Goal: Information Seeking & Learning: Learn about a topic

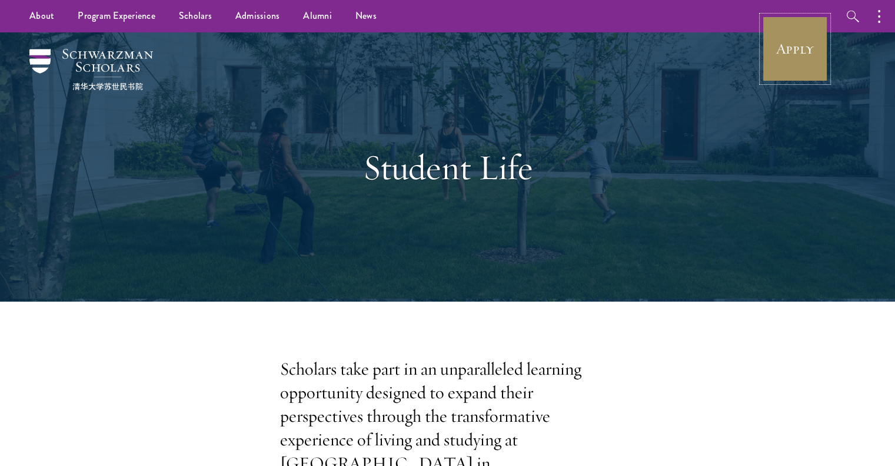
click at [779, 65] on link "Apply" at bounding box center [795, 49] width 66 height 66
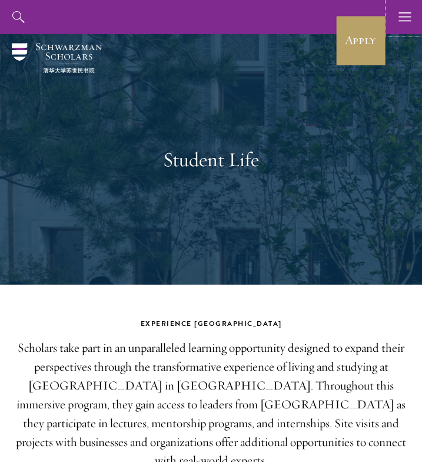
click at [400, 19] on icon "button" at bounding box center [405, 17] width 13 height 34
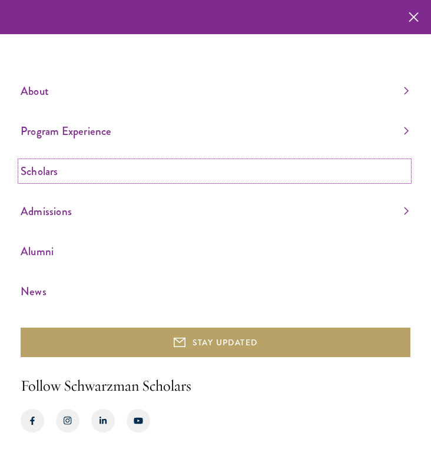
click at [48, 173] on link "Scholars" at bounding box center [215, 170] width 388 height 19
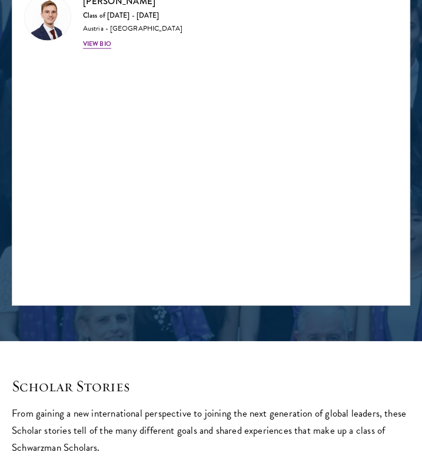
type input "philipp"
click at [83, 49] on div "View Bio" at bounding box center [97, 43] width 28 height 9
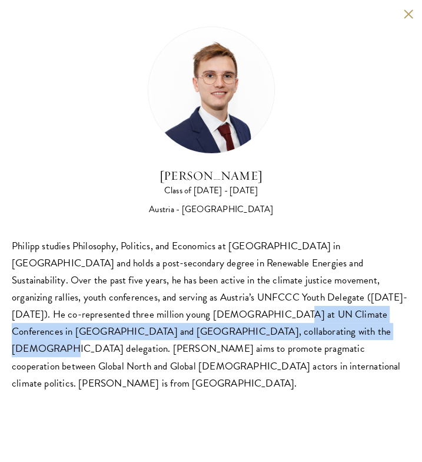
drag, startPoint x: 227, startPoint y: 363, endPoint x: 130, endPoint y: 338, distance: 100.8
click at [130, 338] on div "Philipp studies Philosophy, Politics, and Economics at Central European Univers…" at bounding box center [211, 314] width 399 height 154
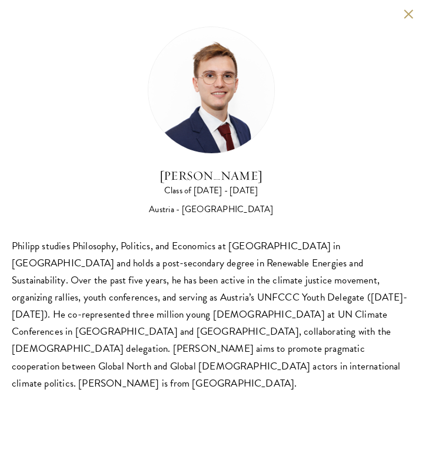
click at [221, 376] on div "Philipp studies Philosophy, Politics, and Economics at Central European Univers…" at bounding box center [211, 314] width 399 height 154
